Goal: Go to known website: Go to known website

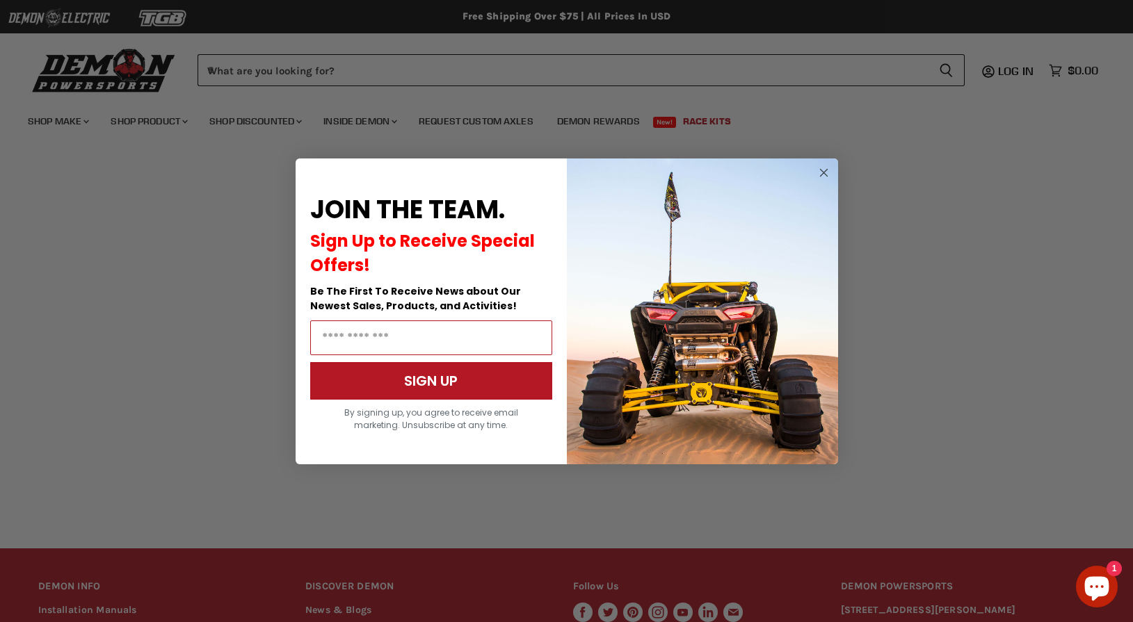
scroll to position [211, 0]
